Goal: Task Accomplishment & Management: Manage account settings

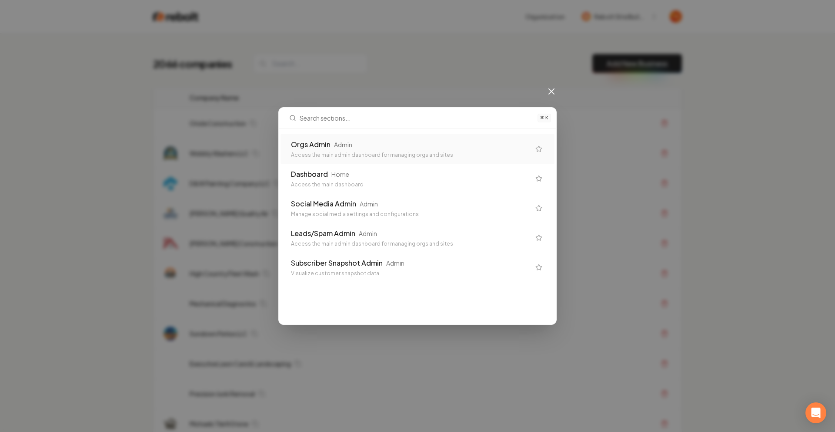
click at [339, 138] on div "Orgs Admin Admin Access the main admin dashboard for managing orgs and sites" at bounding box center [418, 149] width 274 height 30
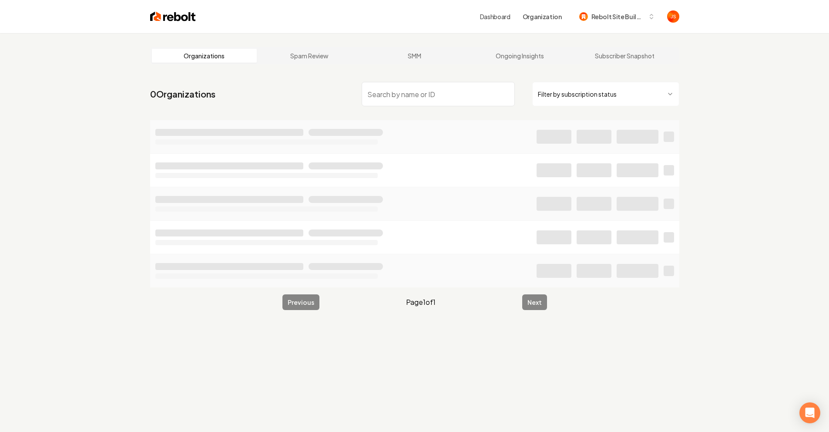
click at [468, 93] on input "search" at bounding box center [438, 94] width 153 height 24
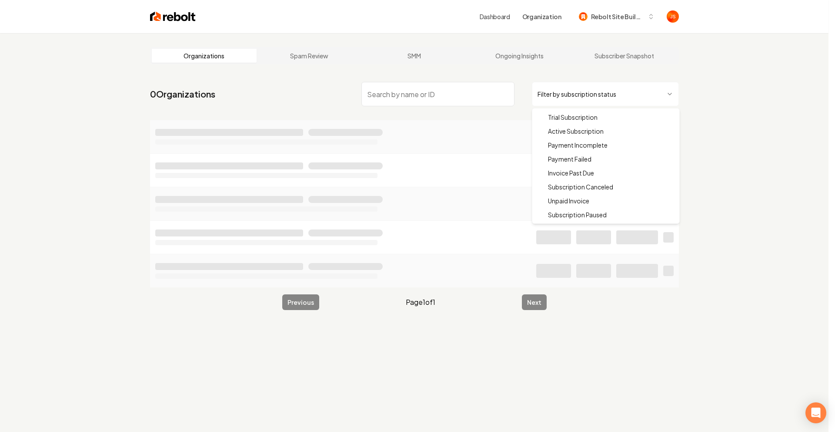
click at [617, 94] on html "Dashboard Organization Rebolt Site Builder Organizations Spam Review SMM Ongoin…" at bounding box center [417, 216] width 835 height 432
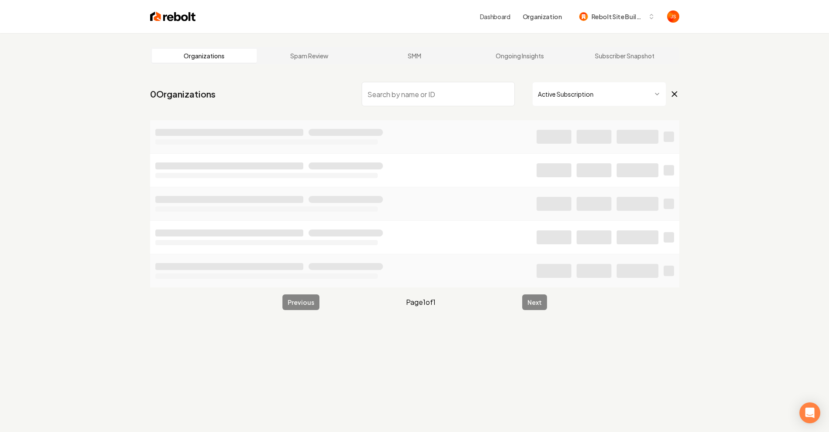
click at [426, 82] on input "search" at bounding box center [438, 94] width 153 height 24
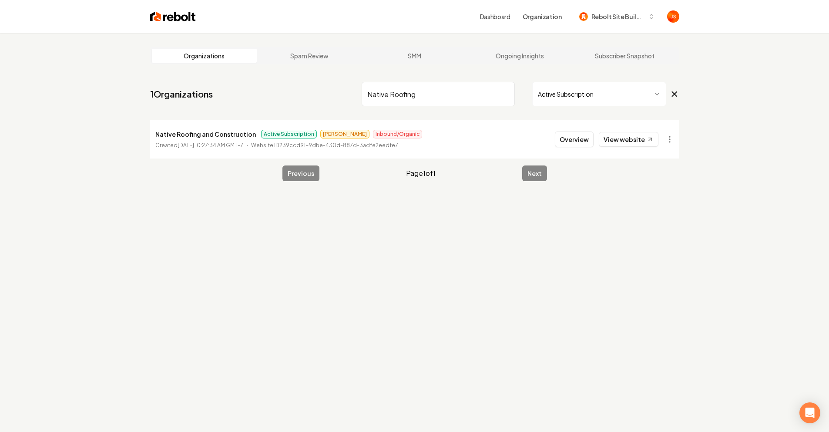
type input "Native Roofing"
click at [568, 138] on button "Overview" at bounding box center [574, 139] width 39 height 16
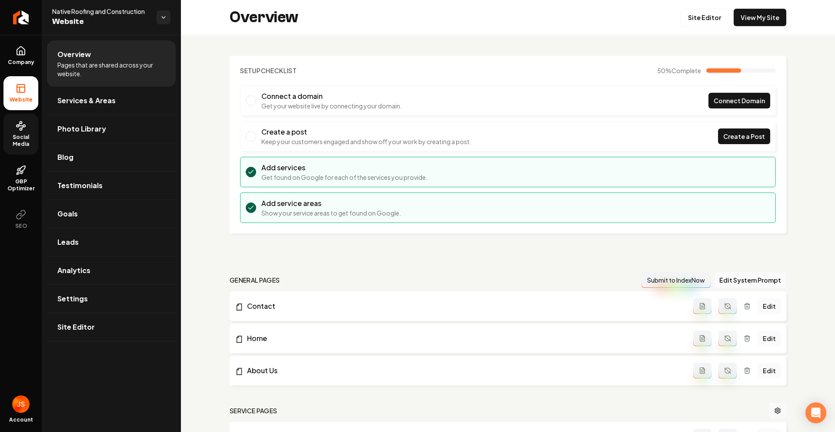
click at [11, 131] on link "Social Media" at bounding box center [20, 134] width 35 height 41
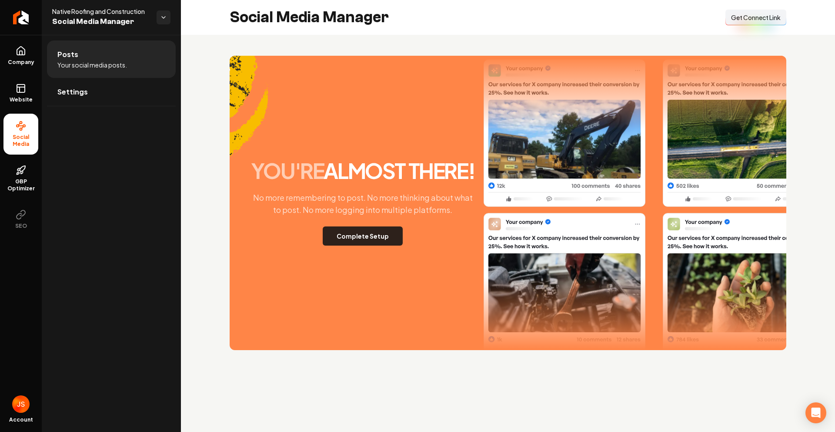
click at [374, 230] on button "Complete Setup" at bounding box center [363, 235] width 80 height 19
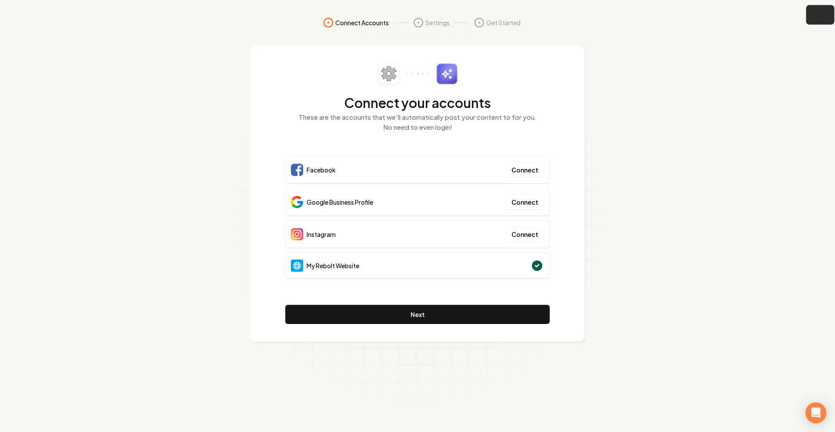
click at [821, 19] on button "button" at bounding box center [821, 15] width 28 height 20
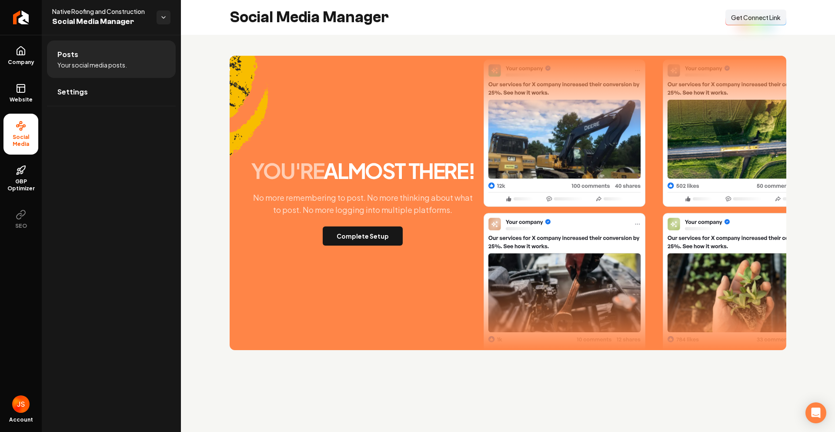
click at [757, 23] on button "Connect Link Get Connect Link" at bounding box center [756, 18] width 61 height 16
click at [20, 101] on span "Website" at bounding box center [21, 99] width 30 height 7
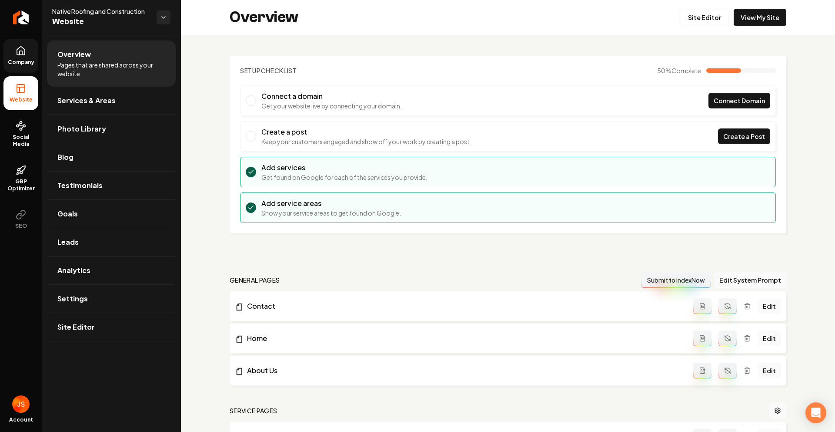
click at [24, 50] on icon at bounding box center [21, 51] width 10 height 10
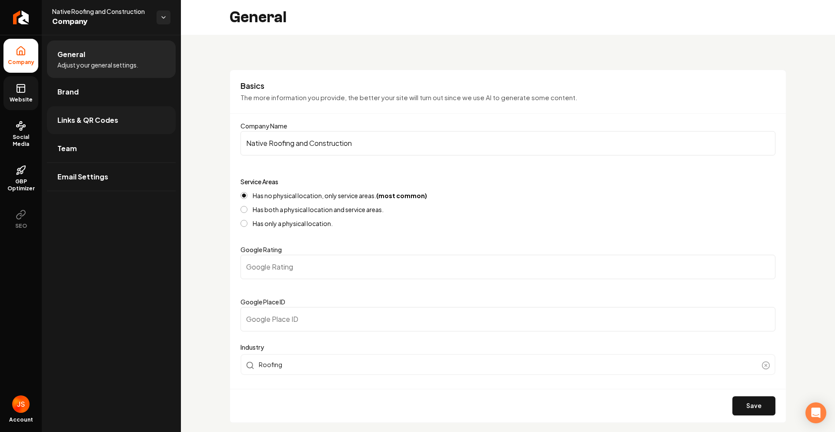
click at [78, 123] on span "Links & QR Codes" at bounding box center [87, 120] width 61 height 10
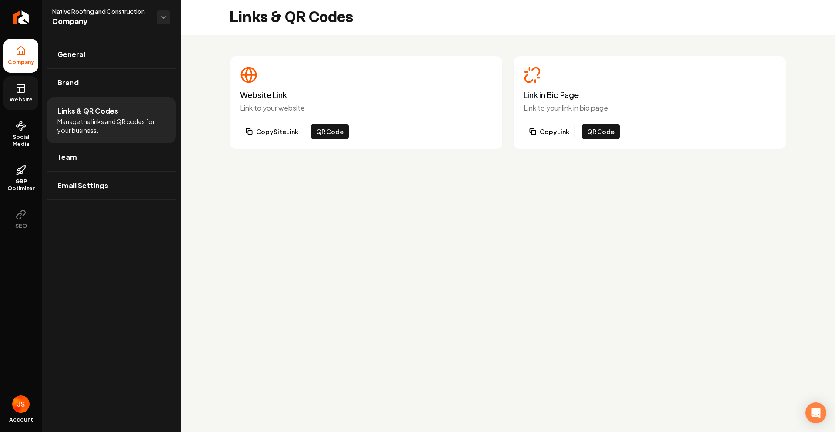
click at [22, 87] on icon at bounding box center [21, 87] width 8 height 0
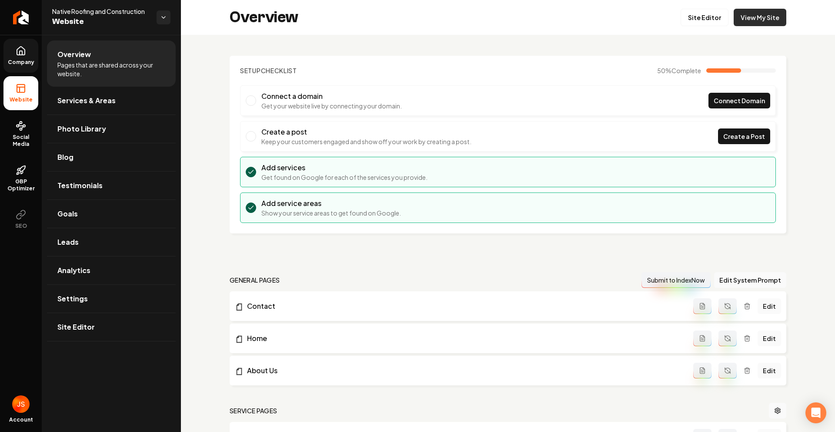
click at [748, 15] on link "View My Site" at bounding box center [760, 17] width 53 height 17
click at [761, 14] on link "View My Site" at bounding box center [760, 17] width 53 height 17
click at [29, 54] on link "Company" at bounding box center [20, 56] width 35 height 34
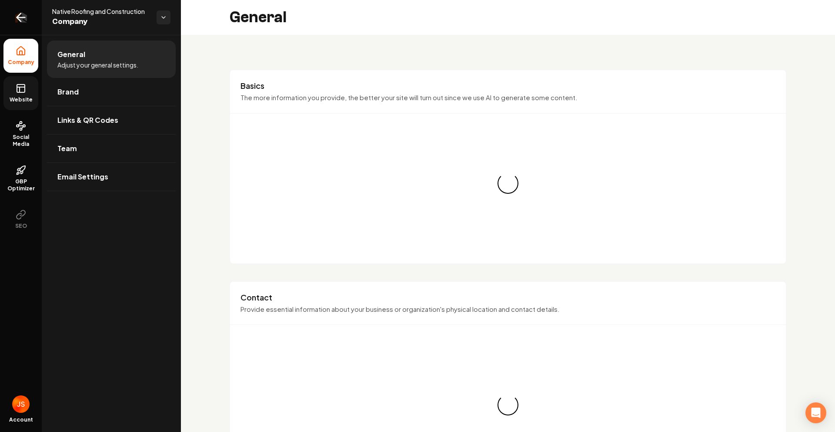
click at [34, 24] on link "Return to dashboard" at bounding box center [21, 17] width 42 height 35
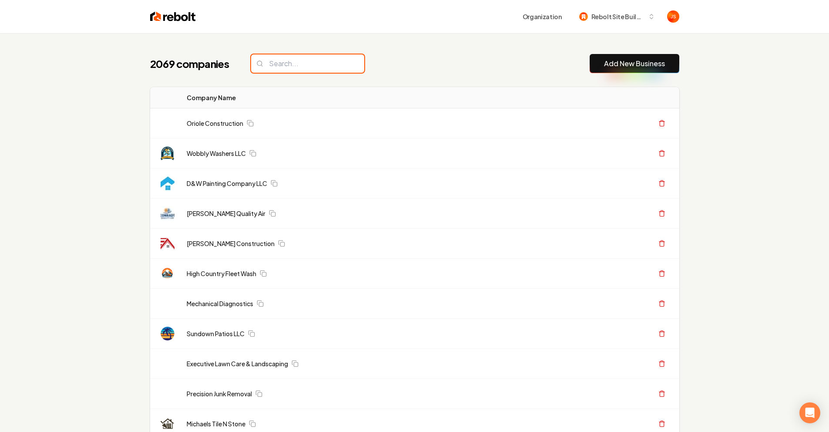
click at [300, 64] on input "search" at bounding box center [307, 63] width 113 height 18
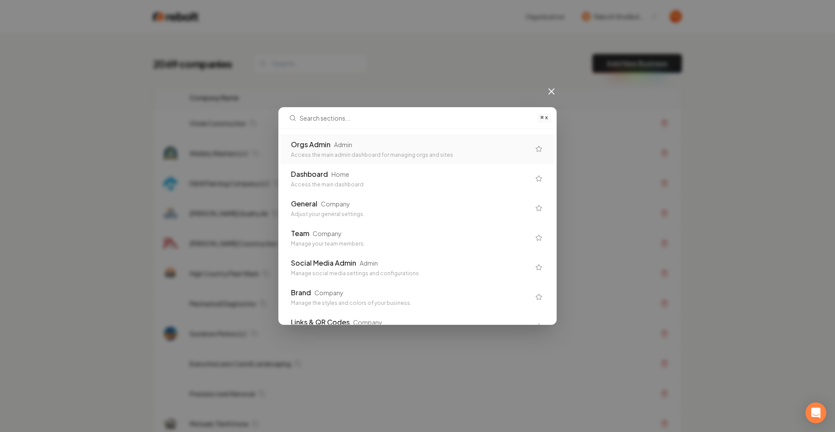
click at [296, 135] on div "Orgs Admin Admin Access the main admin dashboard for managing orgs and sites" at bounding box center [418, 149] width 274 height 30
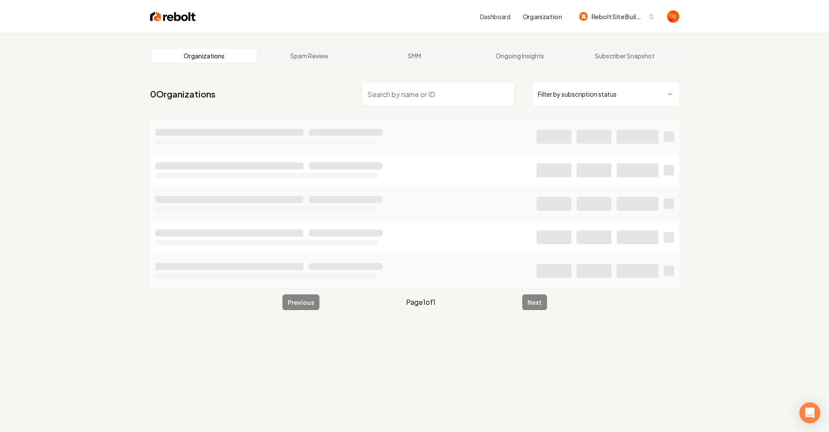
click at [626, 97] on html "Dashboard Organization Rebolt Site Builder Organizations Spam Review SMM Ongoin…" at bounding box center [414, 216] width 829 height 432
drag, startPoint x: 469, startPoint y: 99, endPoint x: 464, endPoint y: 97, distance: 5.1
click at [466, 97] on input "search" at bounding box center [438, 94] width 153 height 24
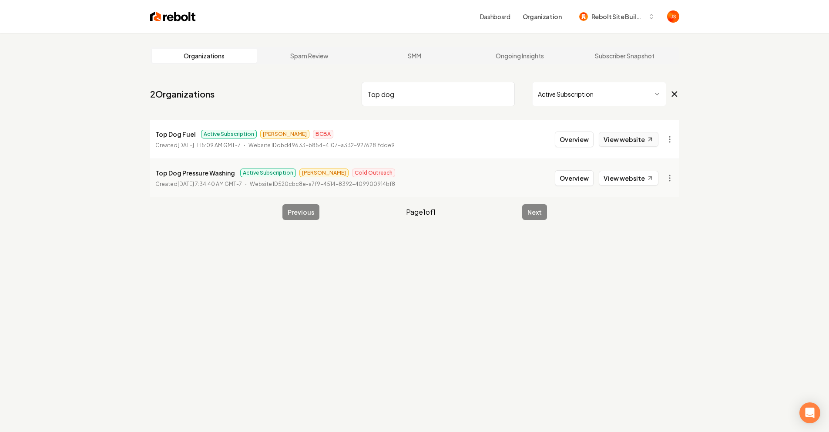
type input "Top dog"
click at [636, 136] on link "View website" at bounding box center [629, 139] width 60 height 15
click at [577, 138] on button "Overview" at bounding box center [574, 139] width 39 height 16
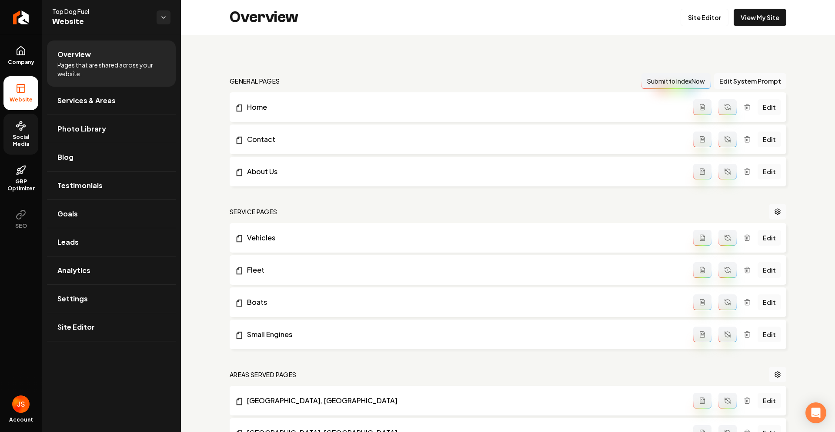
click at [13, 124] on link "Social Media" at bounding box center [20, 134] width 35 height 41
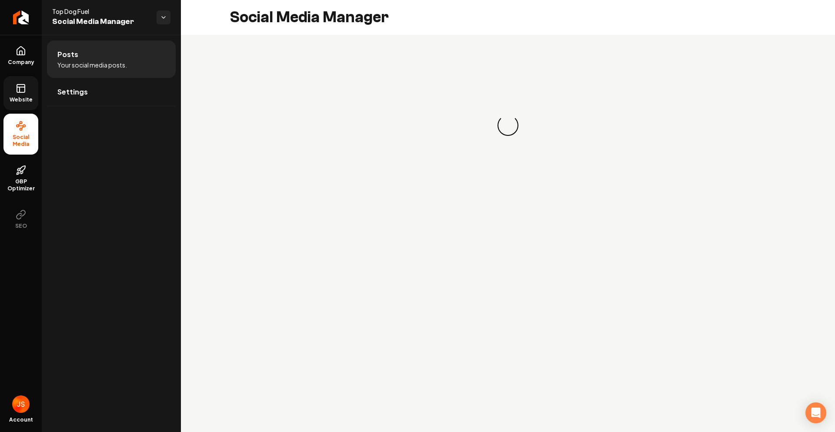
click at [17, 91] on icon at bounding box center [21, 88] width 10 height 10
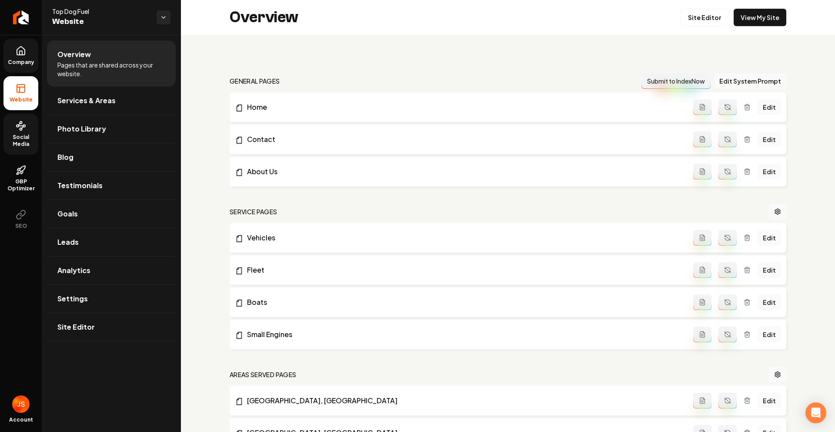
click at [23, 55] on icon at bounding box center [21, 51] width 8 height 8
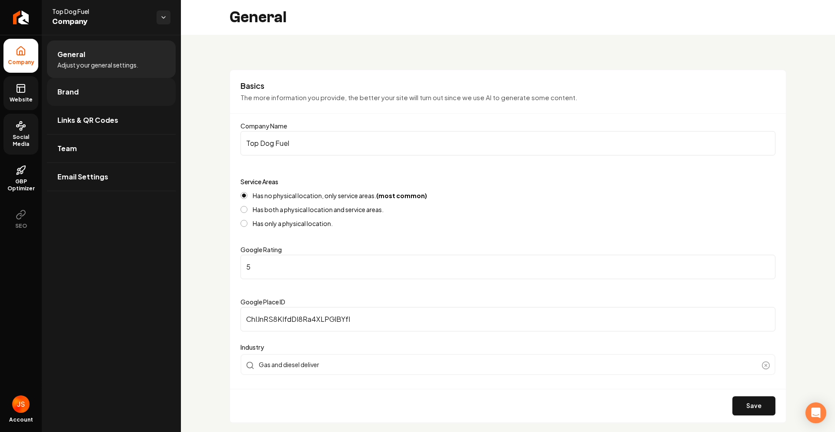
click at [52, 91] on link "Brand" at bounding box center [111, 92] width 129 height 28
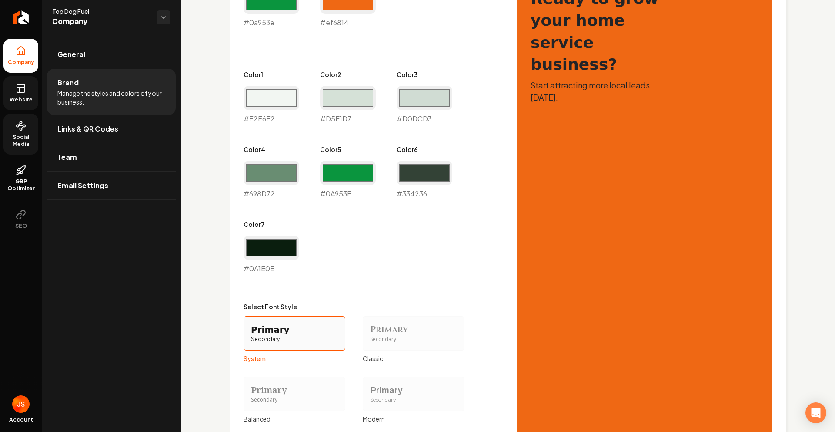
scroll to position [574, 0]
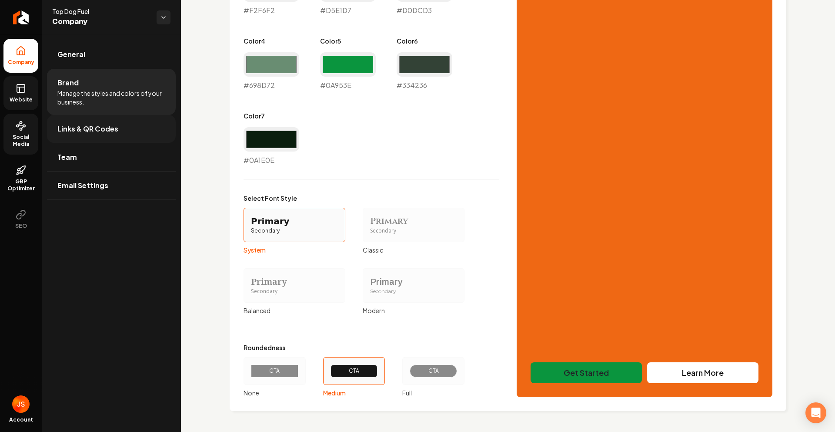
click at [75, 122] on link "Links & QR Codes" at bounding box center [111, 129] width 129 height 28
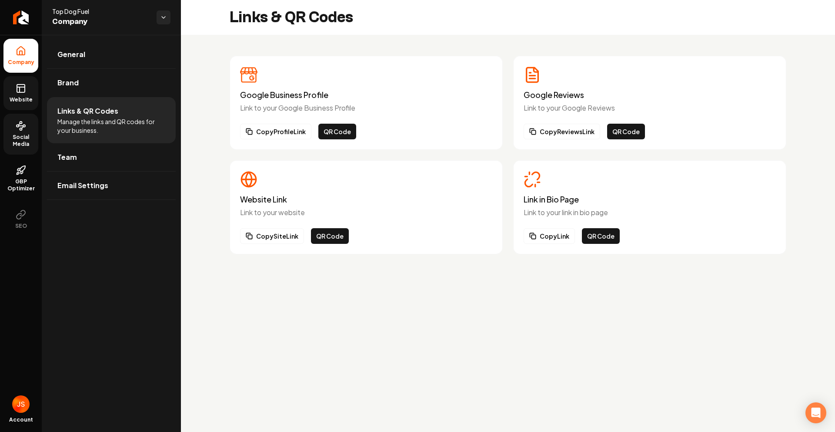
click at [14, 96] on span "Website" at bounding box center [21, 99] width 30 height 7
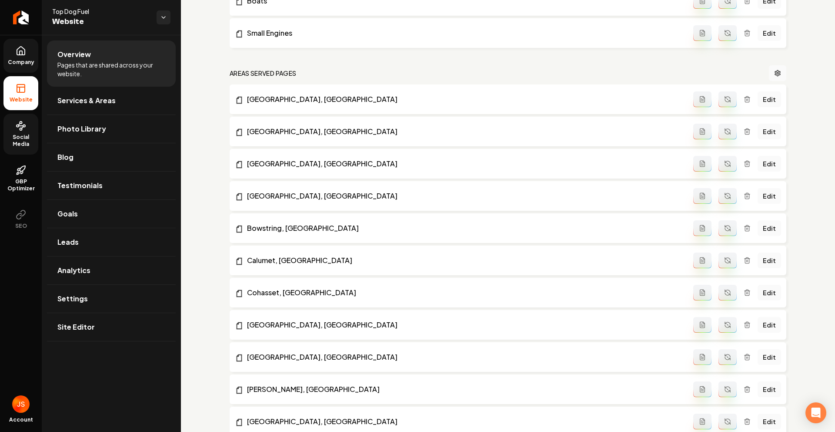
scroll to position [302, 0]
click at [27, 65] on span "Company" at bounding box center [21, 62] width 34 height 7
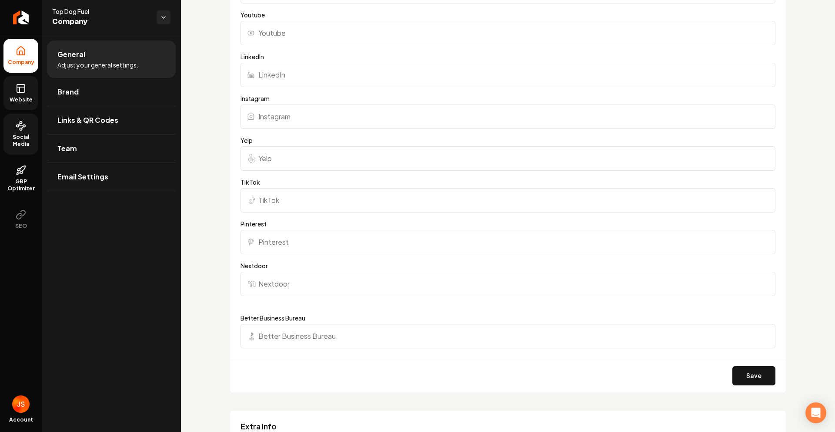
scroll to position [846, 0]
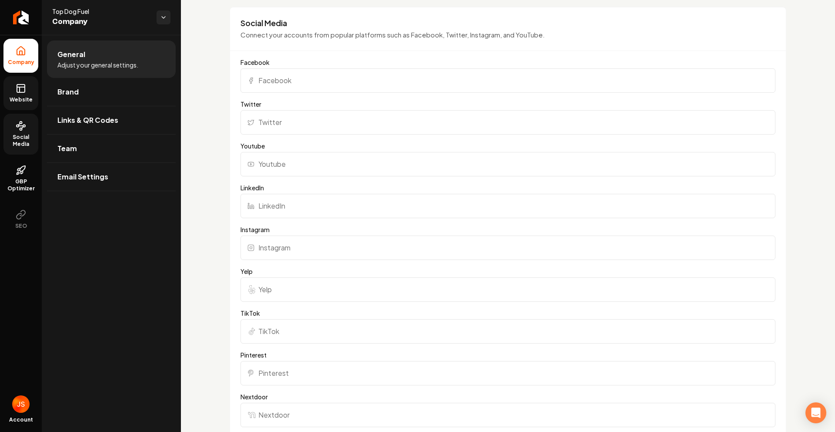
click at [296, 88] on input "Facebook" at bounding box center [508, 80] width 535 height 24
paste input "[URL][DOMAIN_NAME]"
type input "[URL][DOMAIN_NAME]"
click at [293, 238] on input "Instagram" at bounding box center [508, 247] width 535 height 24
paste input "[URL][DOMAIN_NAME]"
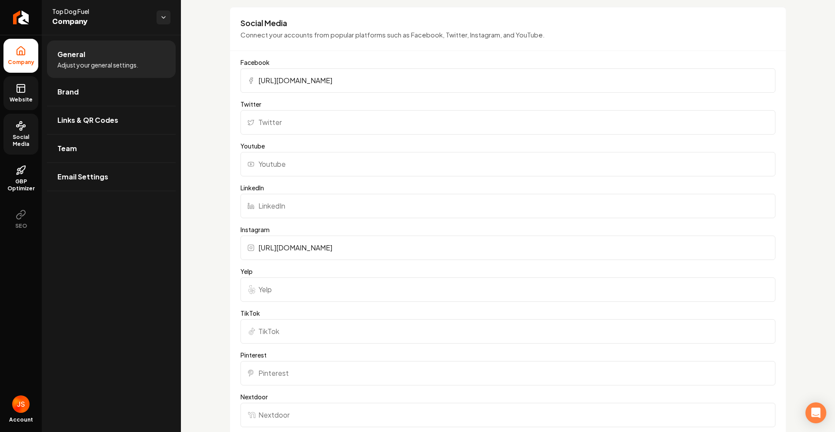
scroll to position [1275, 0]
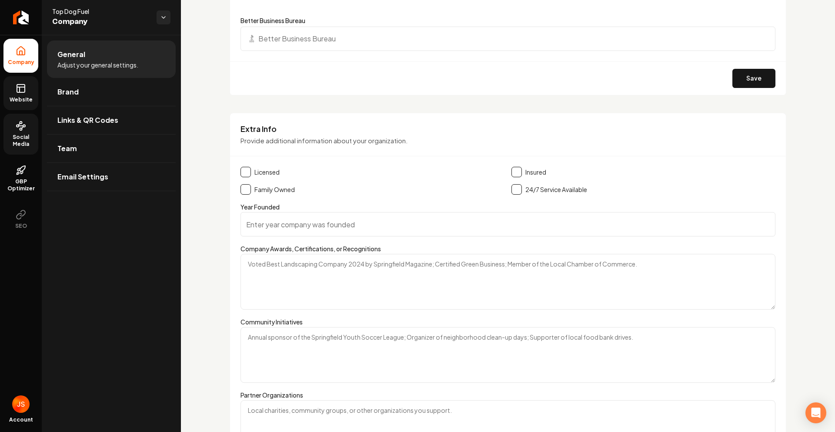
type input "[URL][DOMAIN_NAME]"
click at [742, 88] on div "Save" at bounding box center [508, 78] width 556 height 34
click at [742, 78] on button "Save" at bounding box center [754, 78] width 43 height 19
